Goal: Task Accomplishment & Management: Complete application form

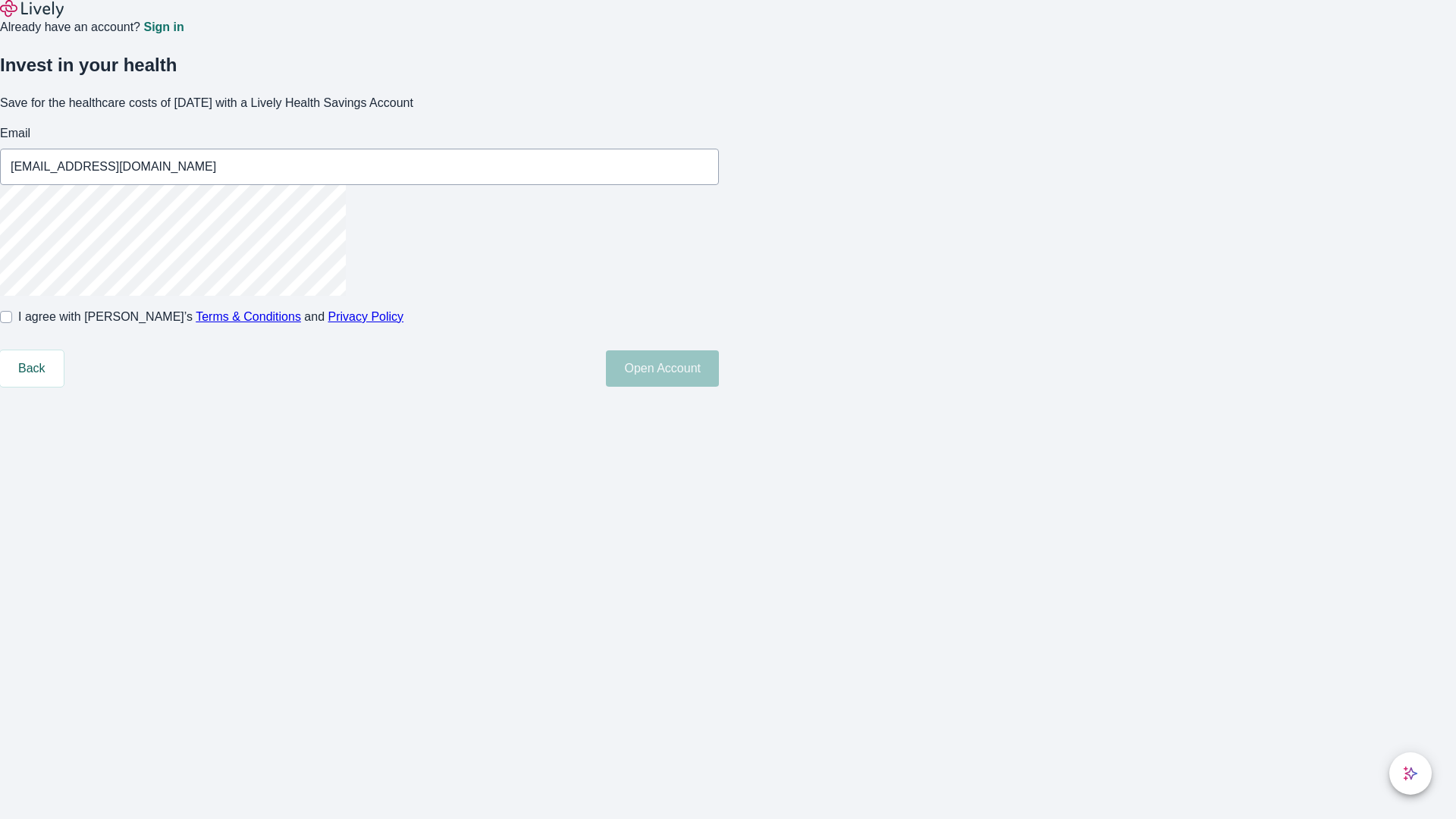
click at [12, 323] on input "I agree with Lively’s Terms & Conditions and Privacy Policy" at bounding box center [6, 316] width 12 height 12
checkbox input "true"
click at [719, 387] on button "Open Account" at bounding box center [661, 368] width 113 height 36
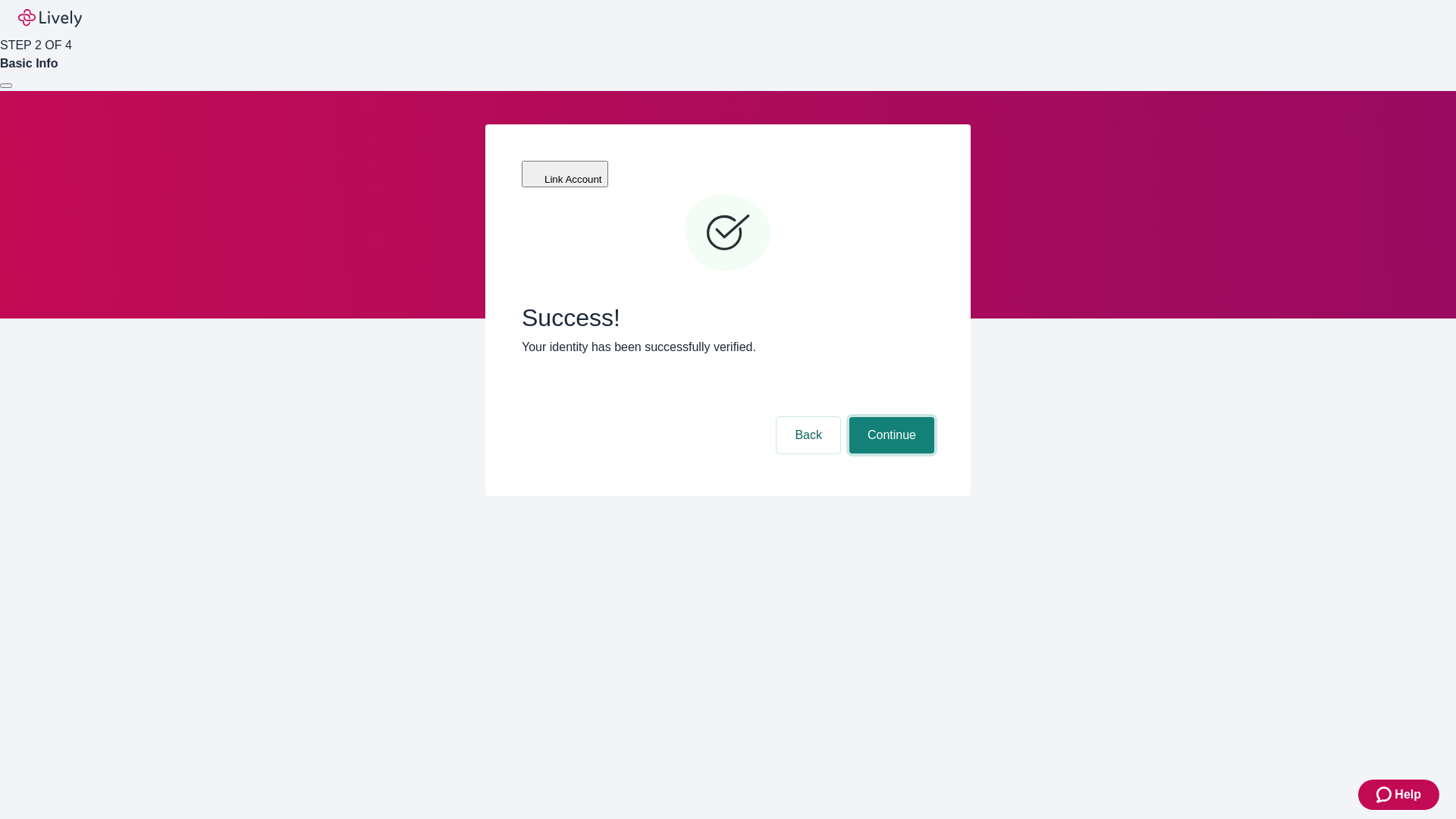
click at [889, 416] on button "Continue" at bounding box center [891, 434] width 85 height 36
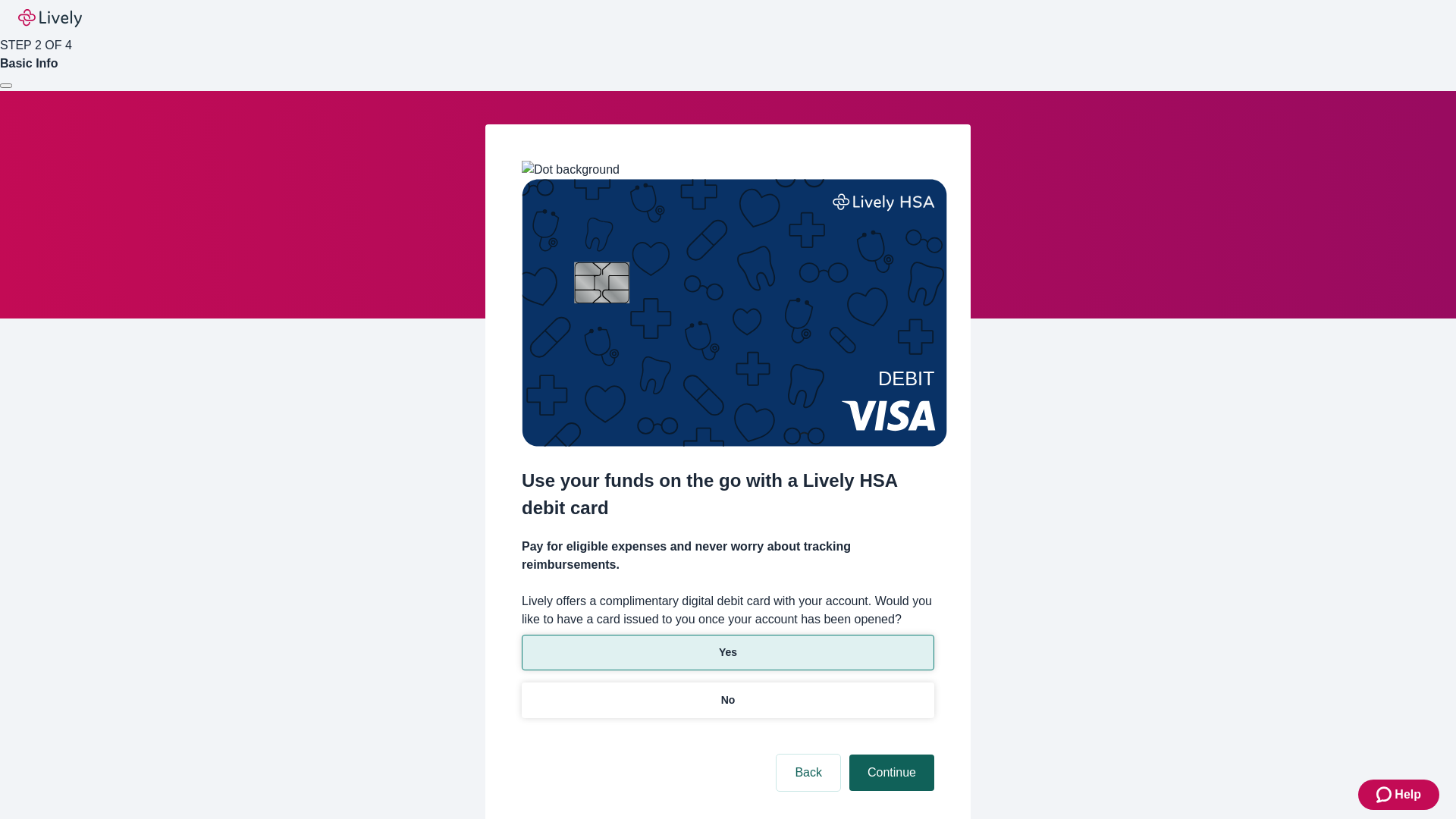
click at [727, 644] on p "Yes" at bounding box center [728, 652] width 19 height 16
click at [889, 754] on button "Continue" at bounding box center [891, 772] width 85 height 36
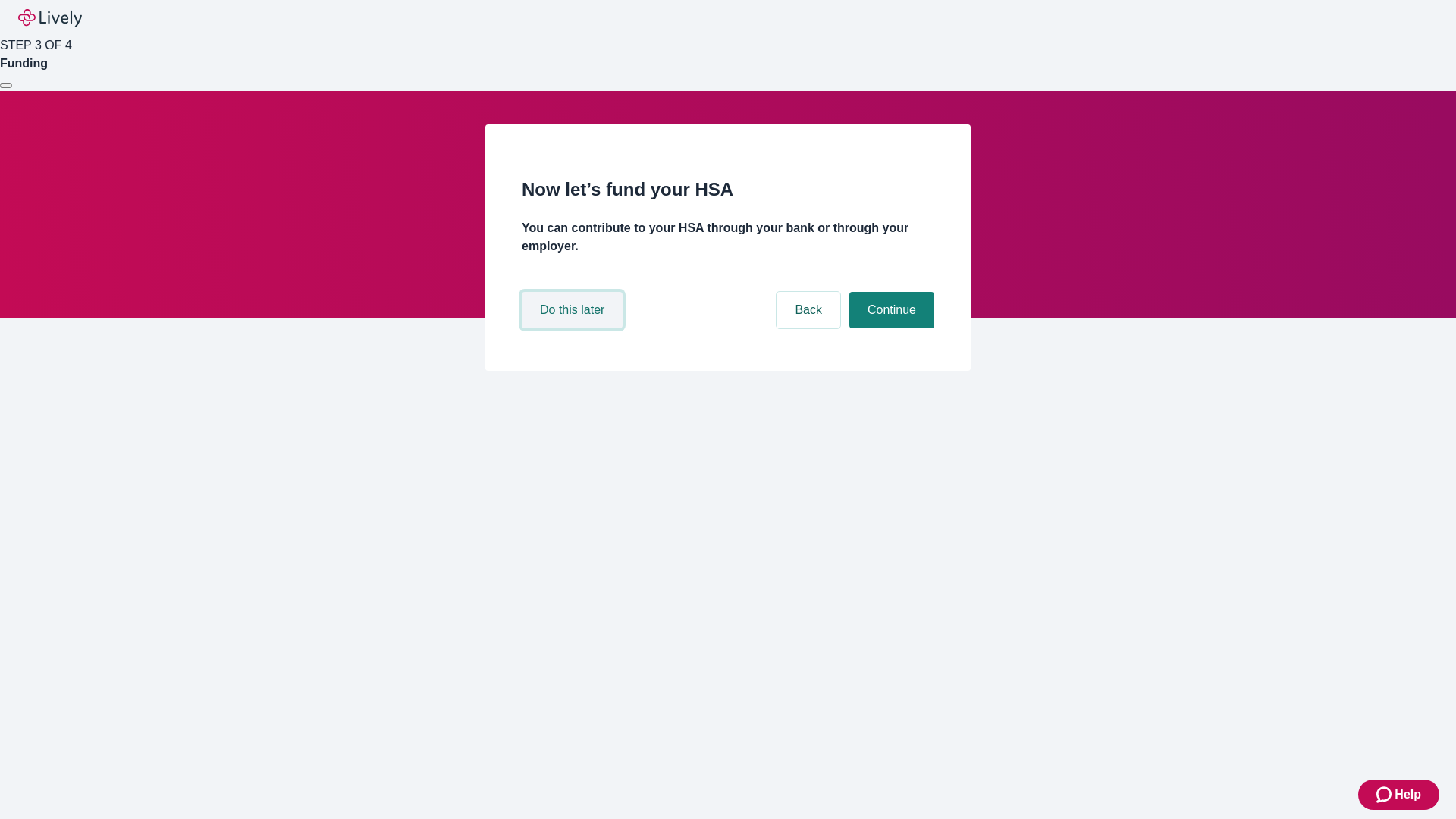
click at [574, 328] on button "Do this later" at bounding box center [572, 310] width 100 height 36
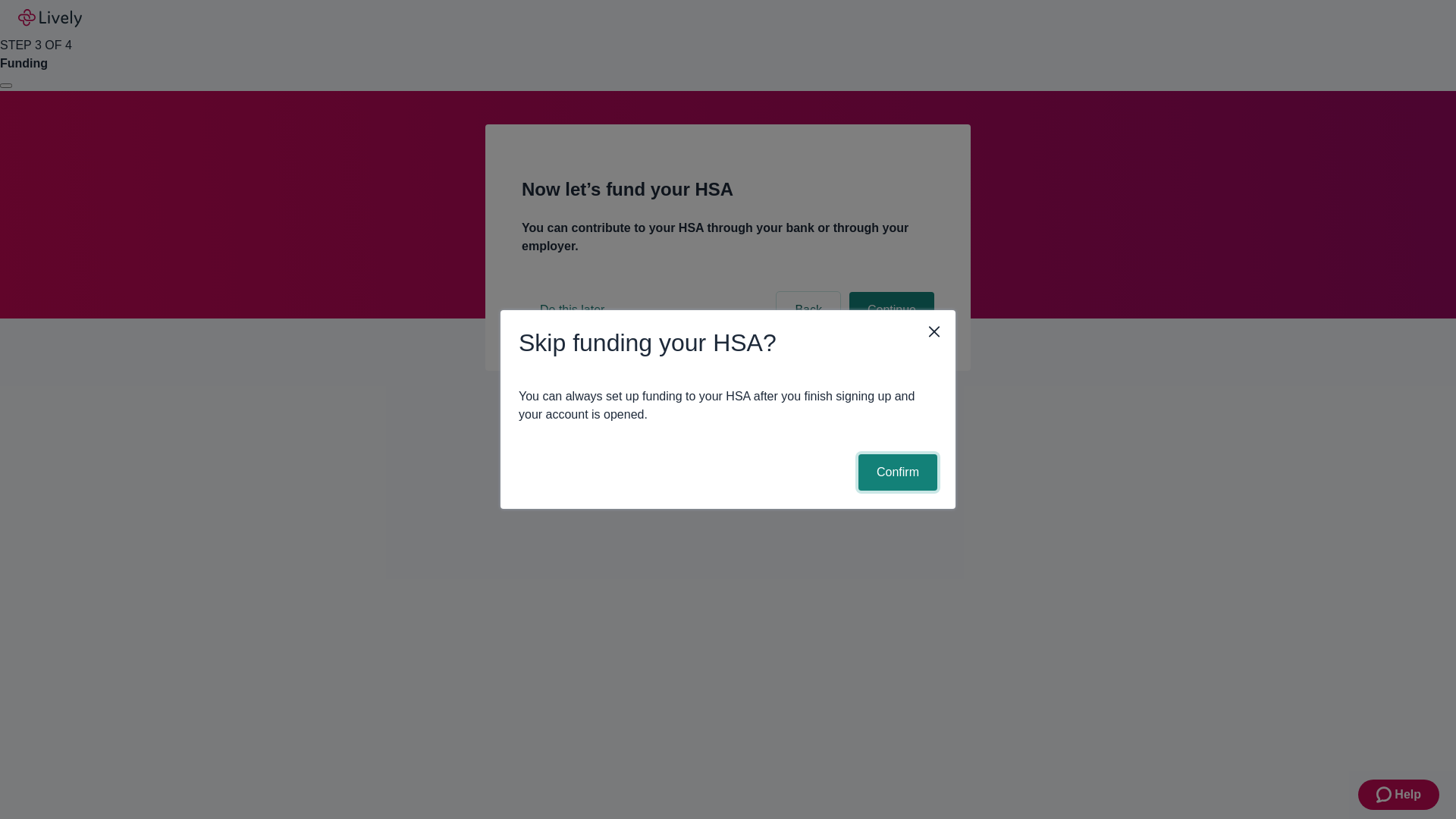
click at [895, 472] on button "Confirm" at bounding box center [897, 471] width 79 height 36
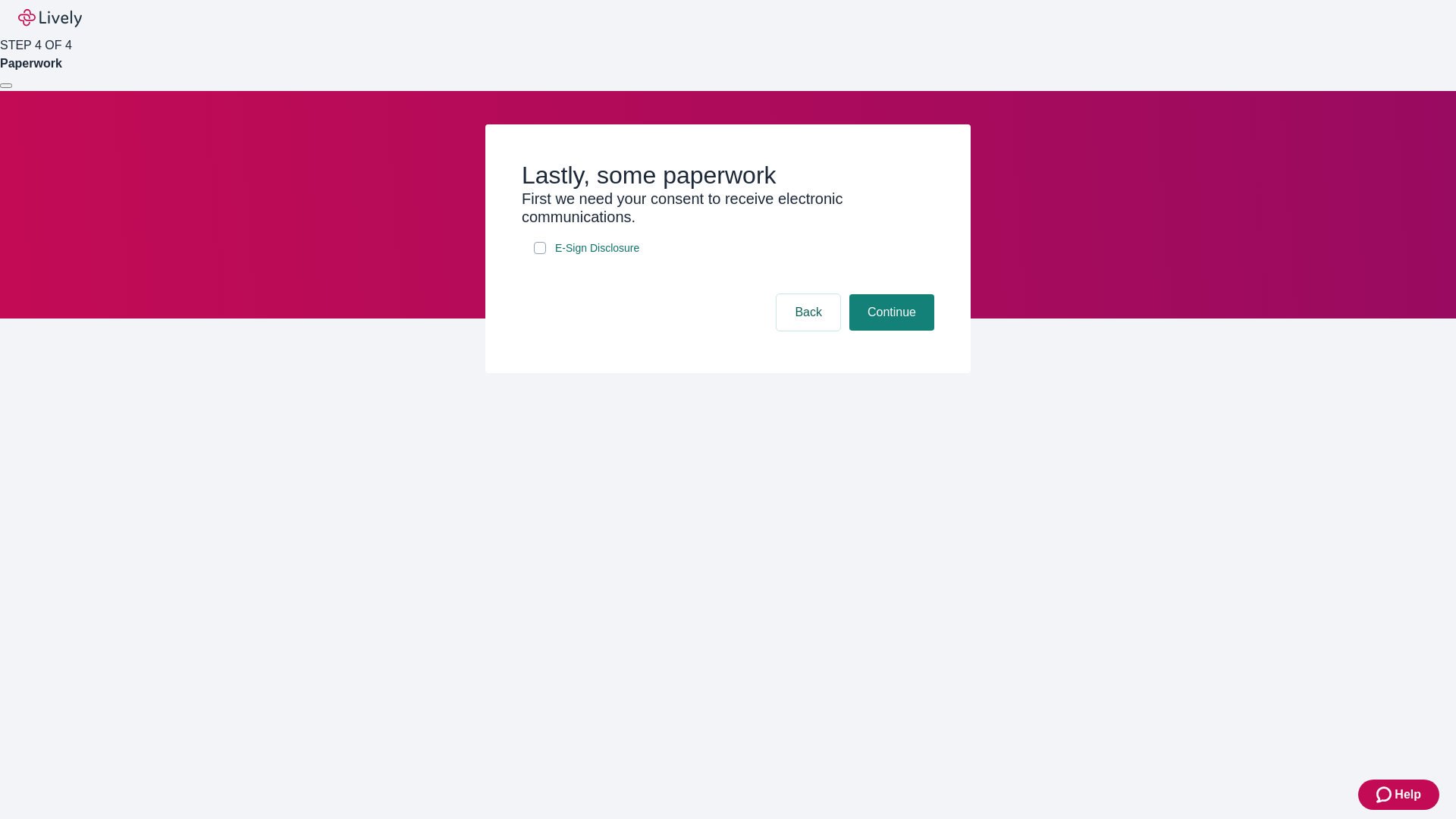
click at [540, 254] on input "E-Sign Disclosure" at bounding box center [539, 247] width 12 height 12
checkbox input "true"
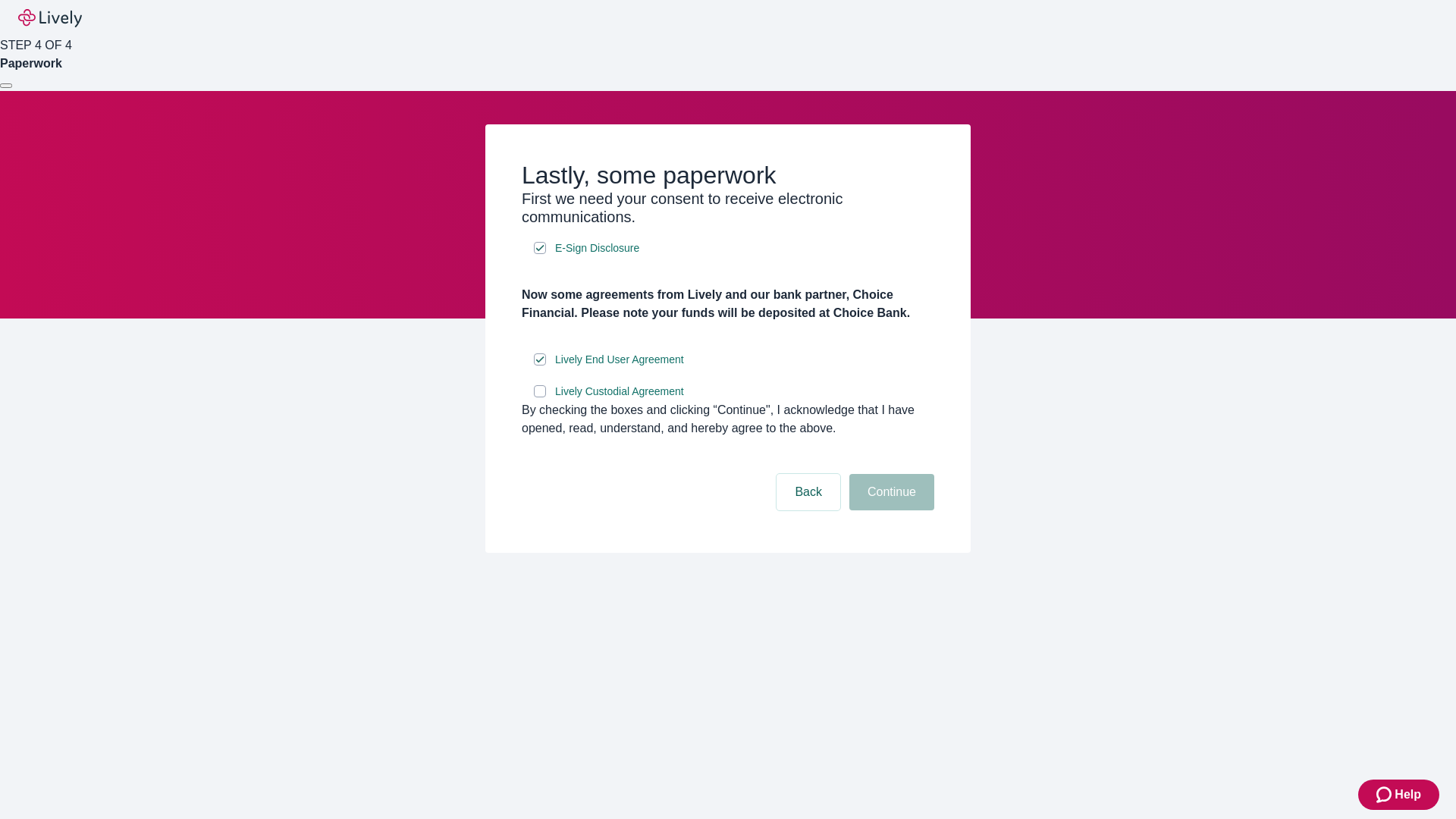
click at [540, 397] on input "Lively Custodial Agreement" at bounding box center [539, 390] width 12 height 12
checkbox input "true"
click at [889, 510] on button "Continue" at bounding box center [891, 492] width 85 height 36
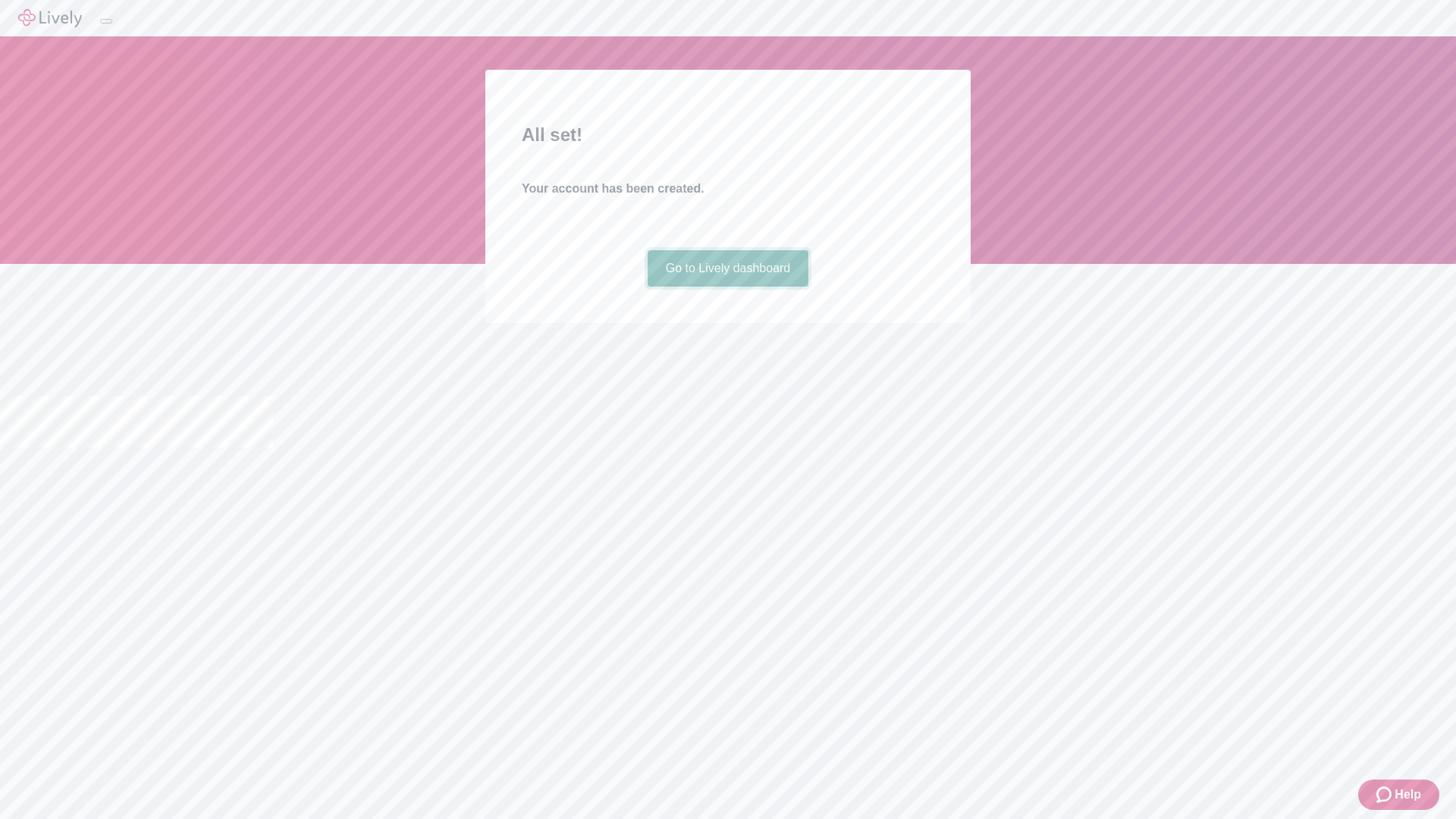
click at [727, 286] on link "Go to Lively dashboard" at bounding box center [728, 268] width 162 height 36
